Goal: Information Seeking & Learning: Learn about a topic

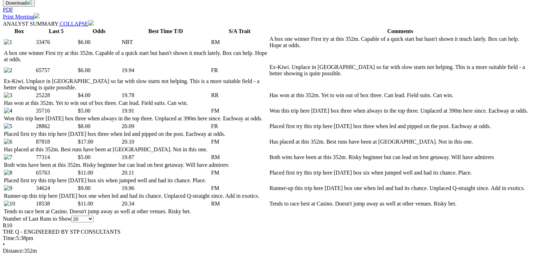
scroll to position [366, 0]
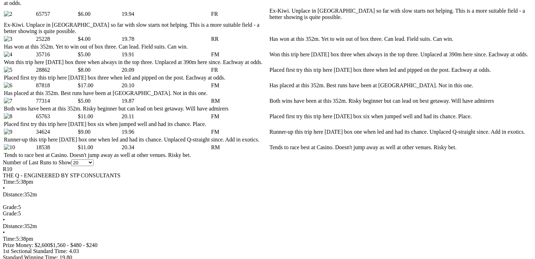
scroll to position [394, 0]
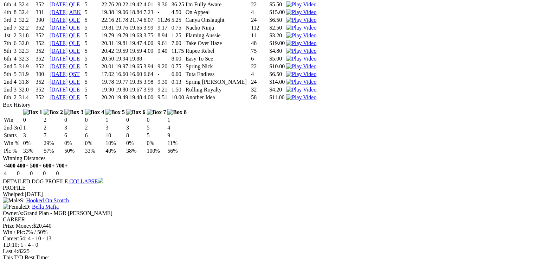
scroll to position [0, 0]
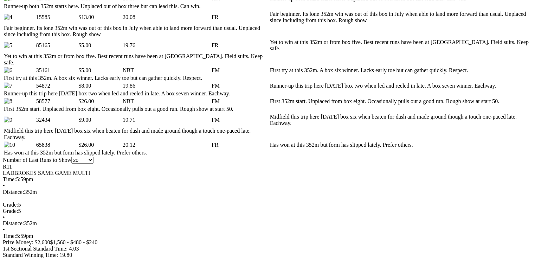
scroll to position [506, 0]
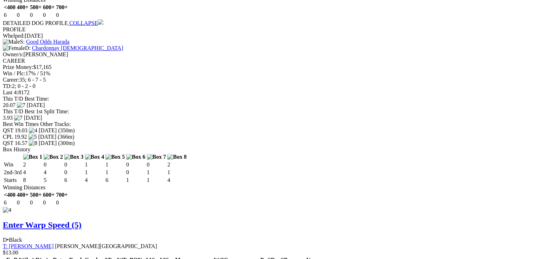
scroll to position [0, 0]
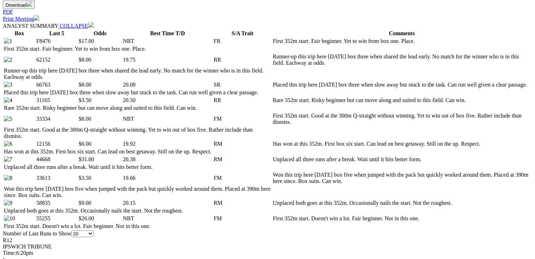
scroll to position [394, 0]
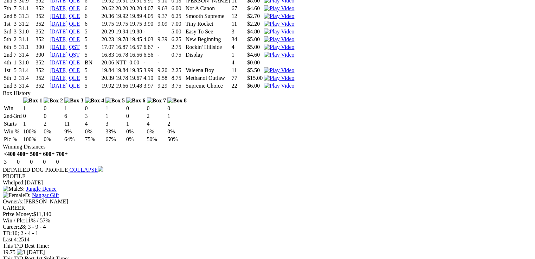
scroll to position [1379, 0]
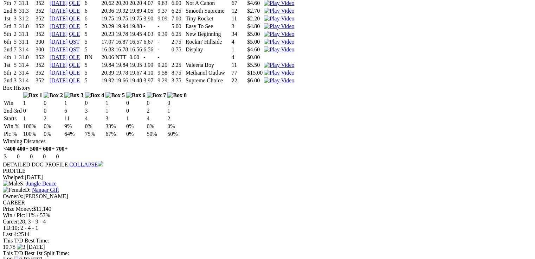
drag, startPoint x: 225, startPoint y: 77, endPoint x: 250, endPoint y: 74, distance: 25.6
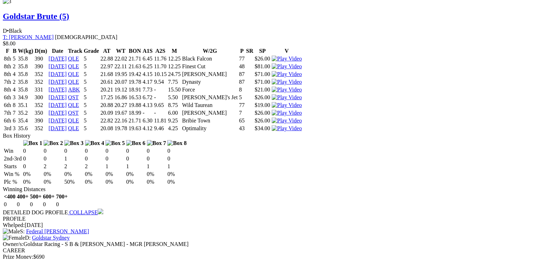
scroll to position [0, 0]
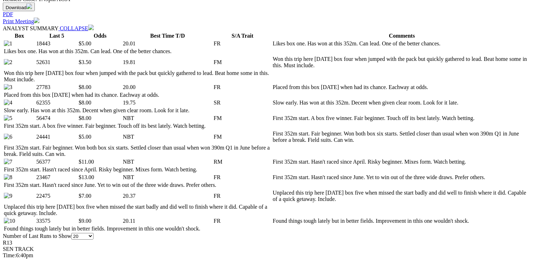
scroll to position [366, 0]
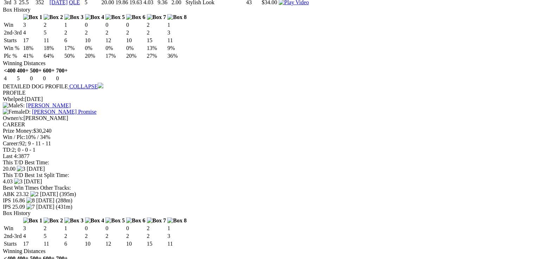
scroll to position [0, 0]
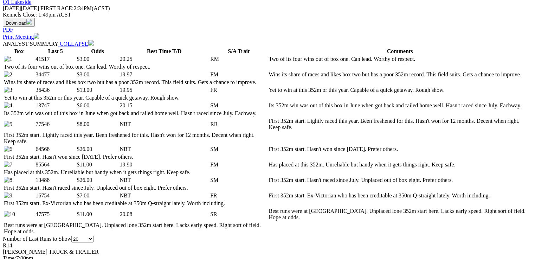
scroll to position [366, 0]
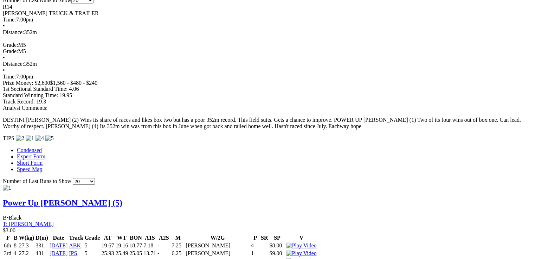
scroll to position [605, 0]
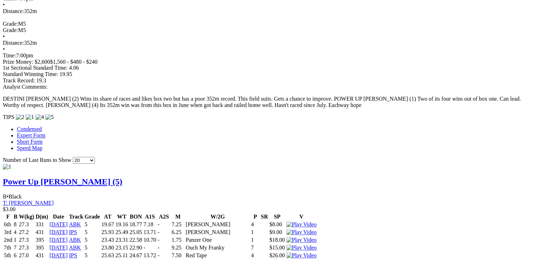
drag, startPoint x: 31, startPoint y: 22, endPoint x: 250, endPoint y: 31, distance: 219.0
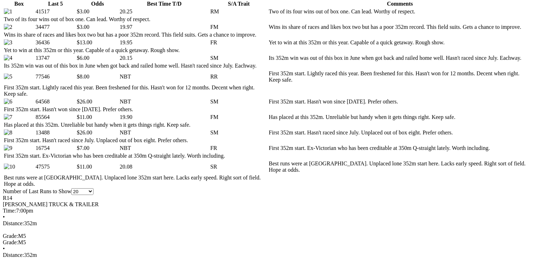
scroll to position [408, 0]
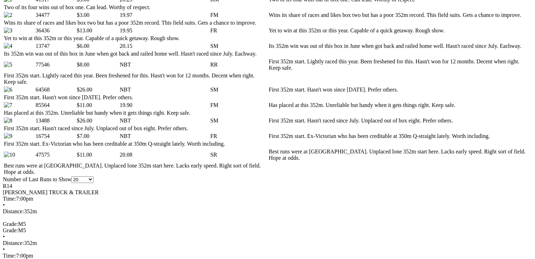
scroll to position [0, 0]
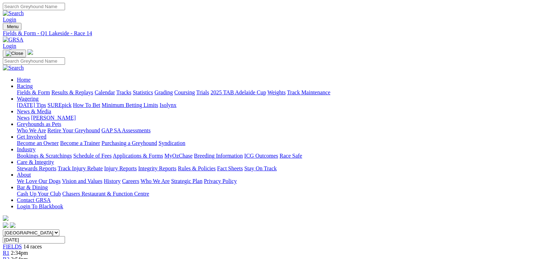
click at [31, 89] on link "Fields & Form" at bounding box center [33, 92] width 33 height 6
click at [59, 229] on select "South Australia New South Wales Northern Territory Queensland Tasmania Victoria…" at bounding box center [31, 232] width 57 height 7
select select "QLD"
click at [47, 229] on select "South Australia New South Wales Northern Territory Queensland Tasmania Victoria…" at bounding box center [31, 232] width 57 height 7
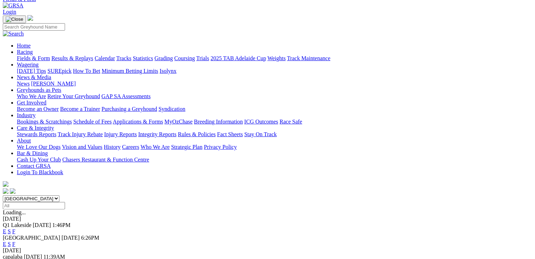
scroll to position [141, 0]
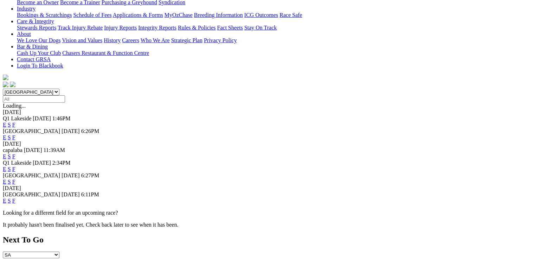
click at [6, 153] on link "E" at bounding box center [5, 156] width 4 height 6
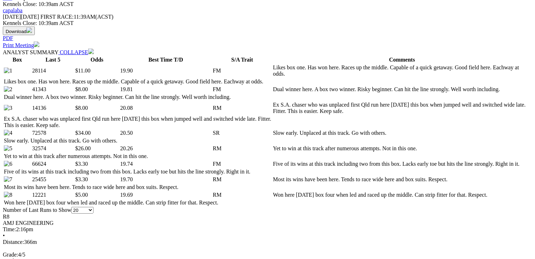
scroll to position [338, 0]
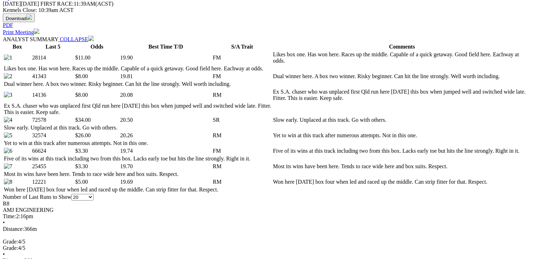
drag, startPoint x: 89, startPoint y: 132, endPoint x: 294, endPoint y: 130, distance: 205.1
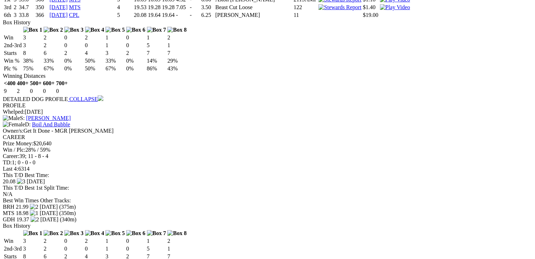
scroll to position [0, 0]
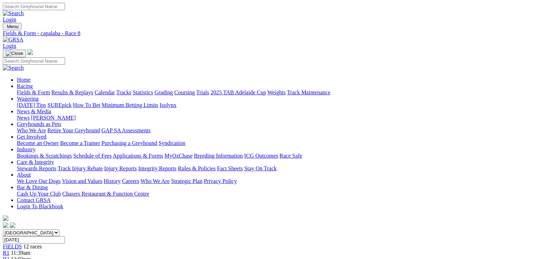
click at [37, 89] on link "Fields & Form" at bounding box center [33, 92] width 33 height 6
click at [47, 229] on select "[GEOGRAPHIC_DATA] [GEOGRAPHIC_DATA] [GEOGRAPHIC_DATA] [GEOGRAPHIC_DATA] [GEOGRA…" at bounding box center [31, 232] width 57 height 7
click at [59, 229] on select "South Australia New South Wales Northern Territory Queensland Tasmania Victoria…" at bounding box center [31, 232] width 57 height 7
select select "QLD"
click at [47, 229] on select "South Australia New South Wales Northern Territory Queensland Tasmania Victoria…" at bounding box center [31, 232] width 57 height 7
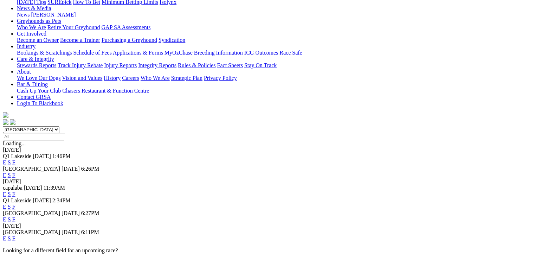
scroll to position [113, 0]
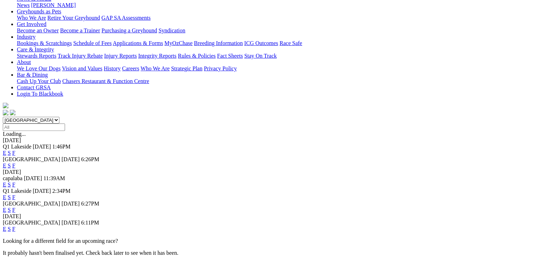
click at [6, 226] on link "E" at bounding box center [5, 229] width 4 height 6
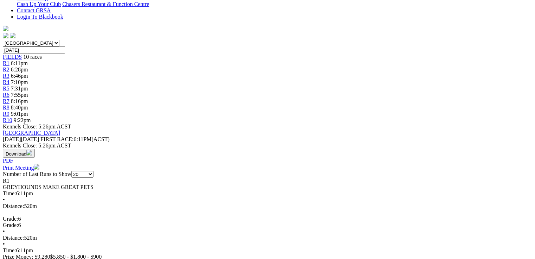
scroll to position [197, 0]
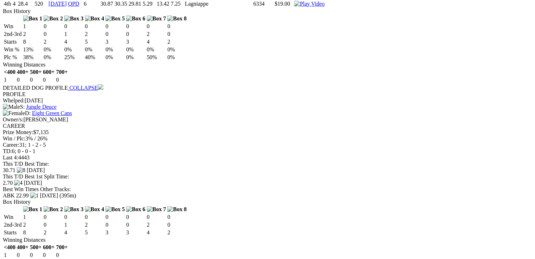
scroll to position [1190, 0]
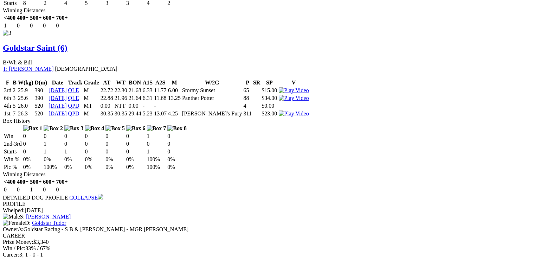
drag, startPoint x: 535, startPoint y: 172, endPoint x: 505, endPoint y: 199, distance: 40.8
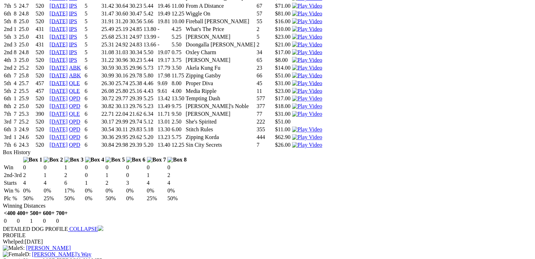
scroll to position [0, 0]
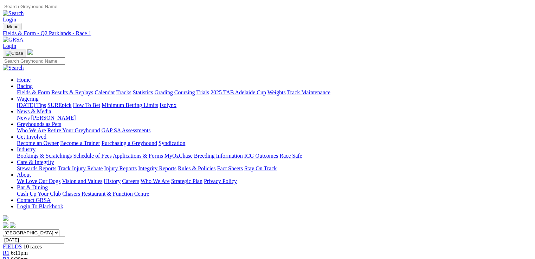
click at [157, 256] on div "R2 6:28pm" at bounding box center [268, 259] width 530 height 6
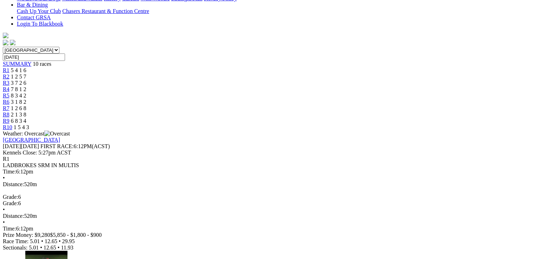
scroll to position [192, 0]
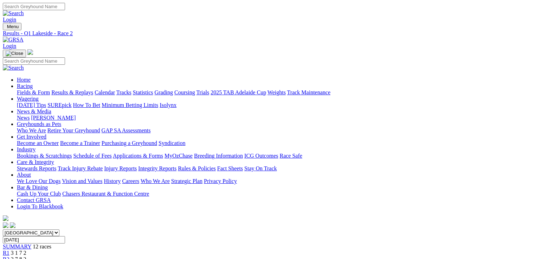
scroll to position [65, 0]
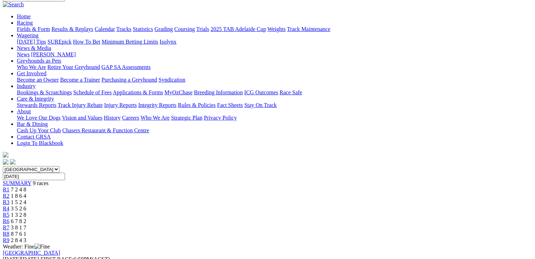
scroll to position [169, 0]
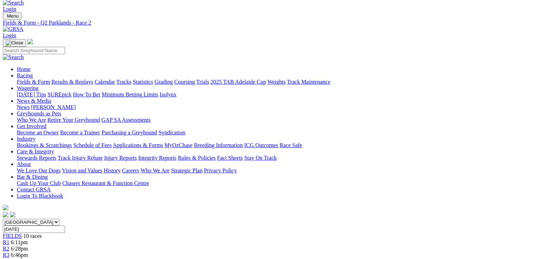
scroll to position [225, 0]
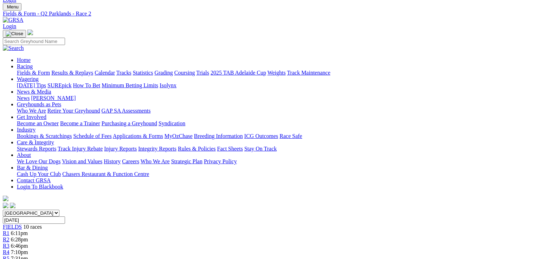
scroll to position [0, 0]
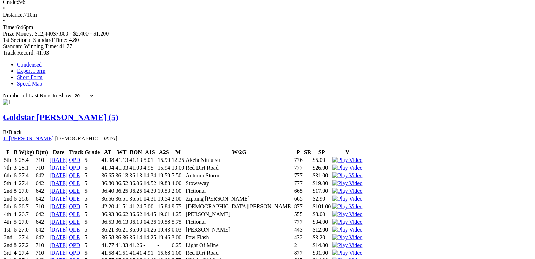
scroll to position [366, 0]
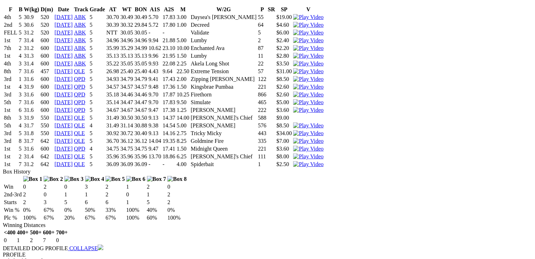
scroll to position [0, 0]
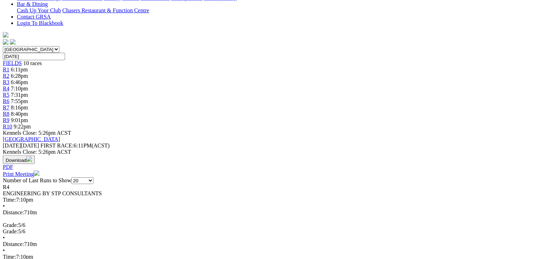
scroll to position [225, 0]
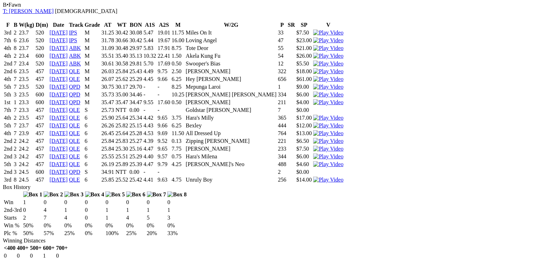
scroll to position [0, 0]
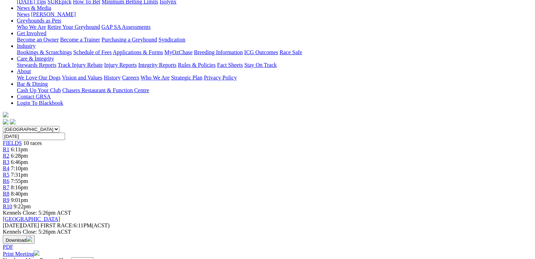
scroll to position [197, 0]
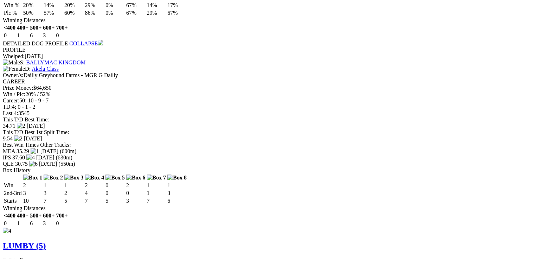
scroll to position [1716, 0]
